Goal: Information Seeking & Learning: Learn about a topic

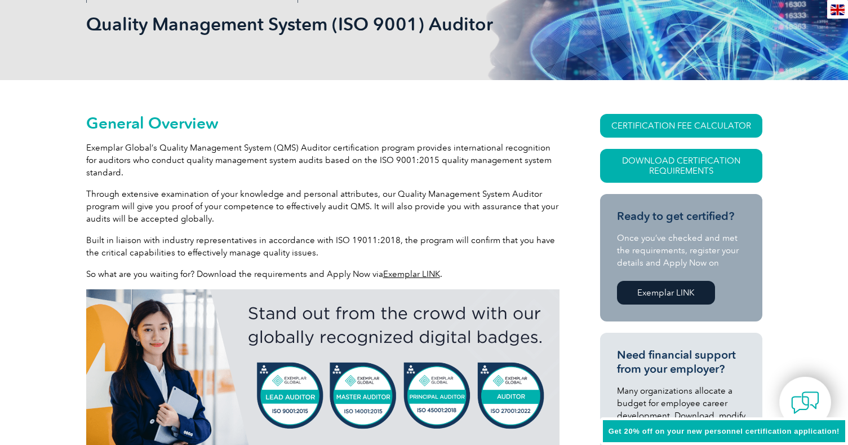
scroll to position [8, 0]
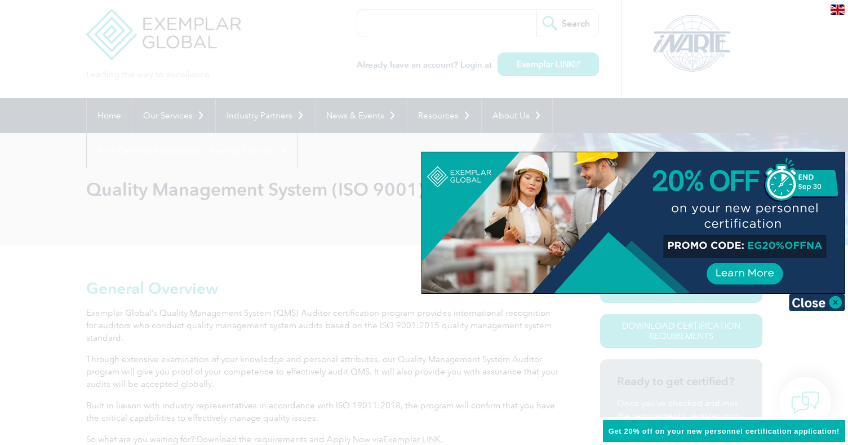
click at [156, 112] on div at bounding box center [424, 222] width 848 height 445
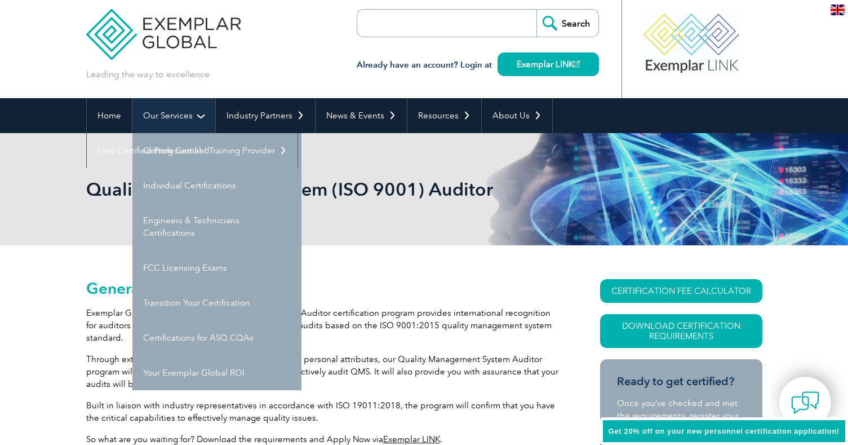
click at [165, 116] on link "Our Services" at bounding box center [173, 115] width 83 height 35
